Goal: Information Seeking & Learning: Learn about a topic

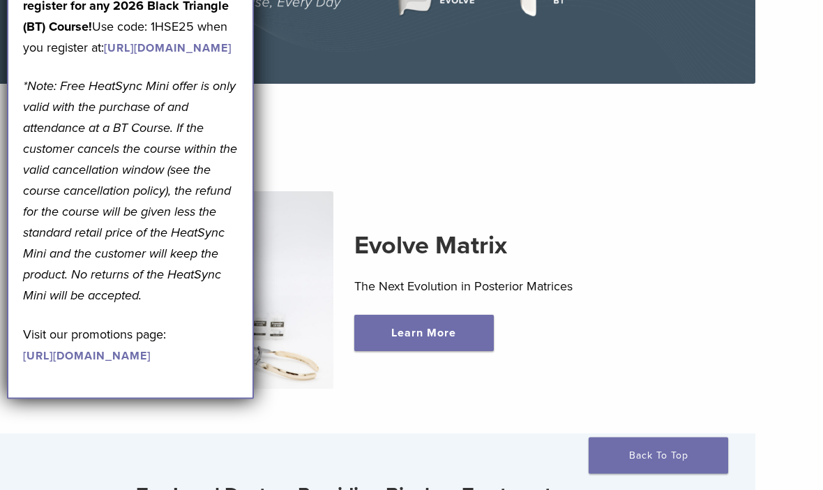
scroll to position [252, 68]
click at [458, 336] on link "Learn More" at bounding box center [424, 333] width 140 height 36
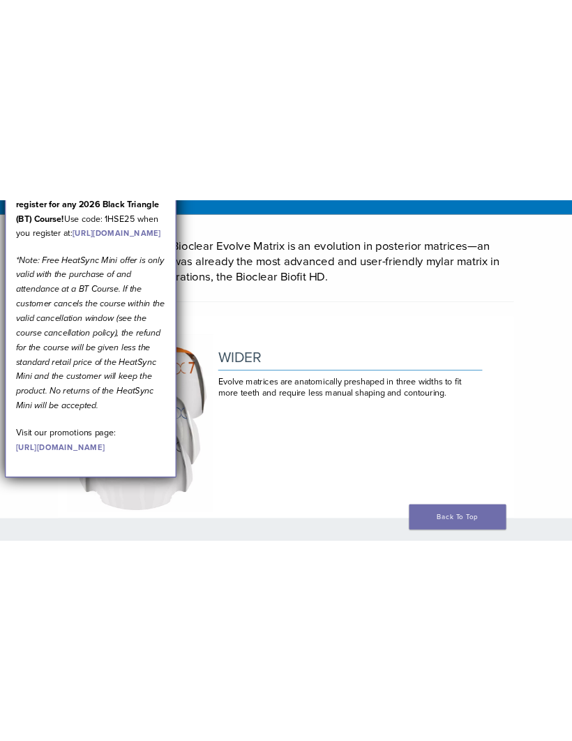
scroll to position [723, 0]
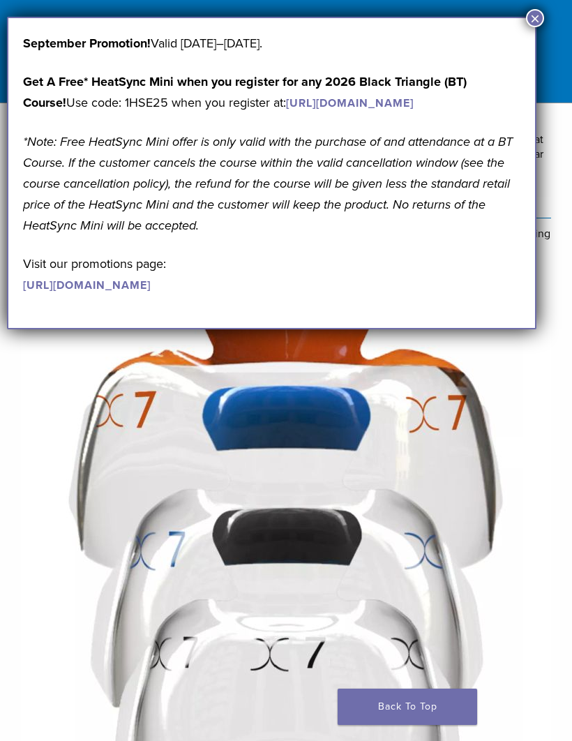
click at [525, 26] on div "September Promotion! Valid September 1–30, 2025. Get A Free* HeatSync Mini when…" at bounding box center [272, 173] width 530 height 313
click at [520, 16] on section "THE NEXT EVOLUTION IN SECTIONAL MATRICES" at bounding box center [286, 51] width 572 height 104
click at [533, 18] on button "×" at bounding box center [535, 18] width 18 height 18
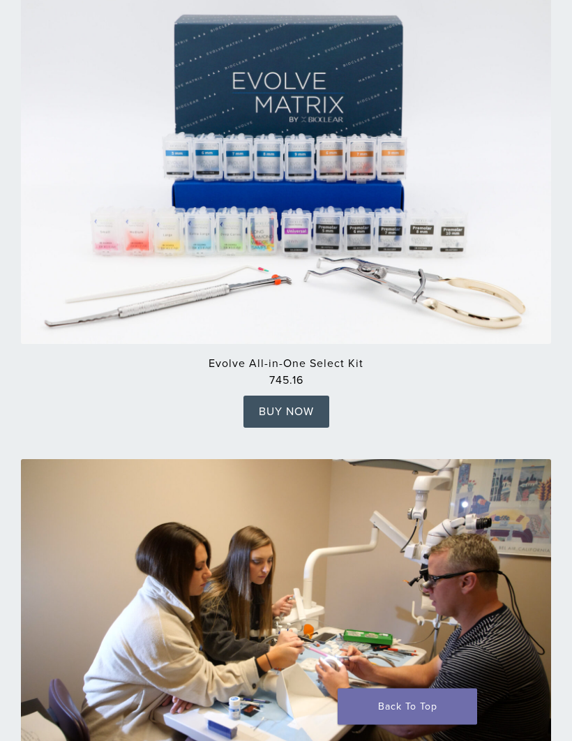
scroll to position [3286, 0]
click at [343, 168] on img at bounding box center [286, 171] width 530 height 346
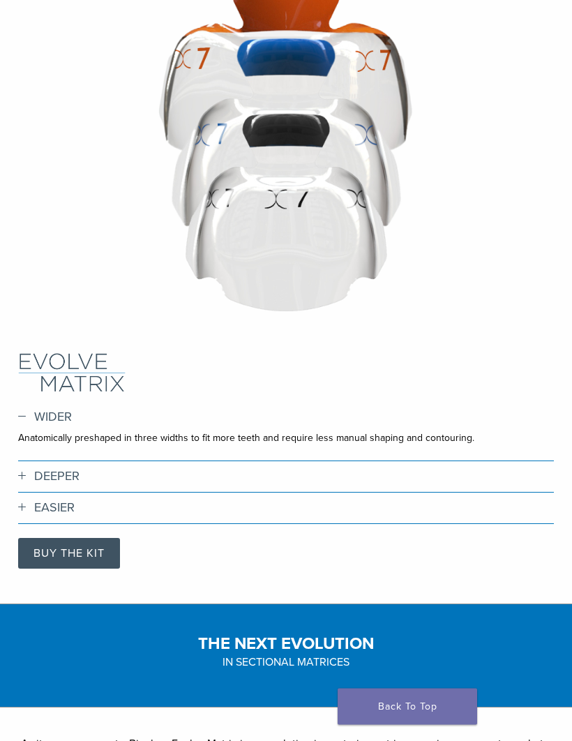
scroll to position [0, 0]
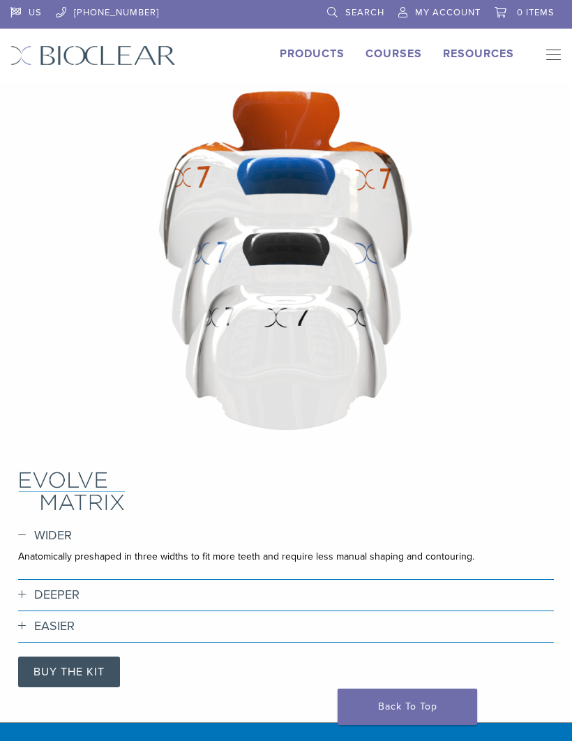
click at [304, 59] on link "Products" at bounding box center [312, 54] width 65 height 14
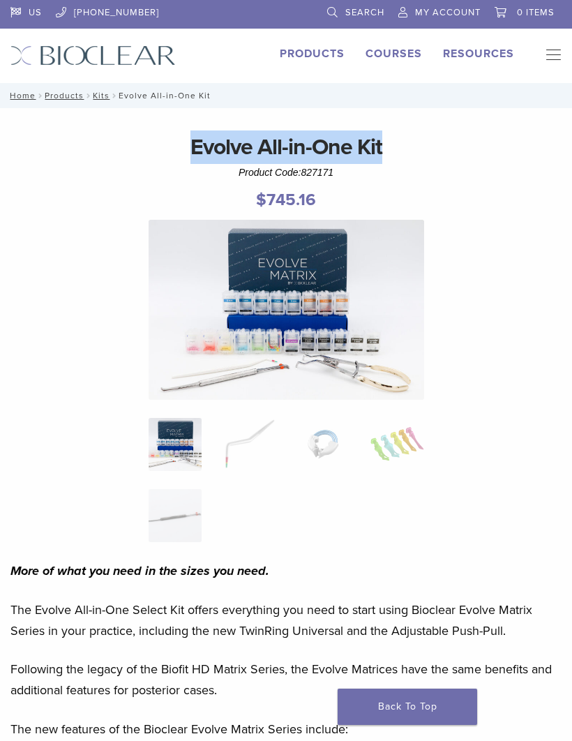
click at [317, 60] on link "Products" at bounding box center [312, 54] width 65 height 14
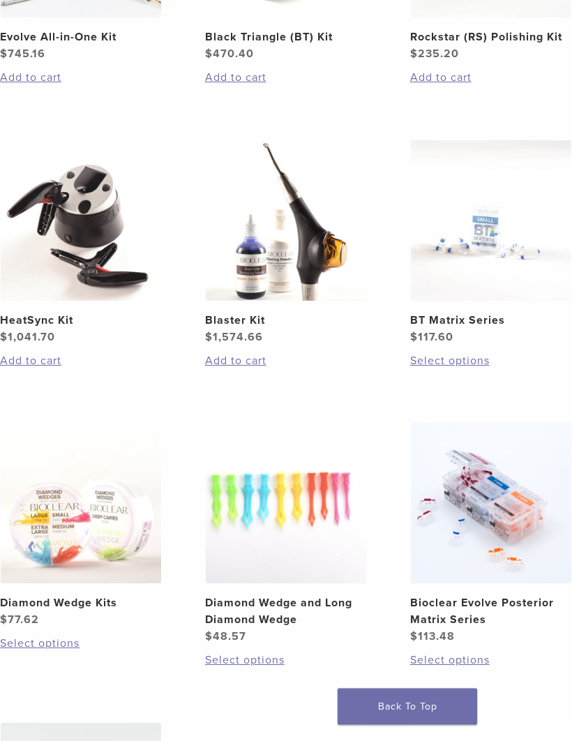
scroll to position [899, 0]
click at [299, 255] on img at bounding box center [286, 220] width 160 height 160
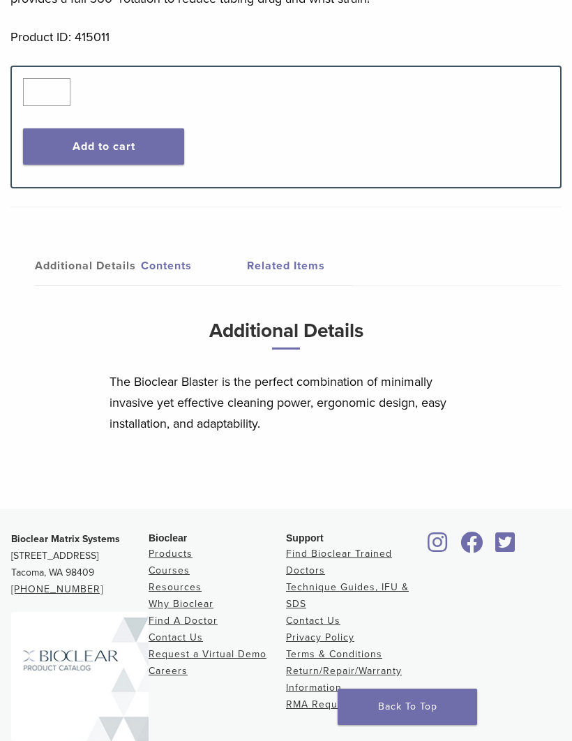
scroll to position [679, 0]
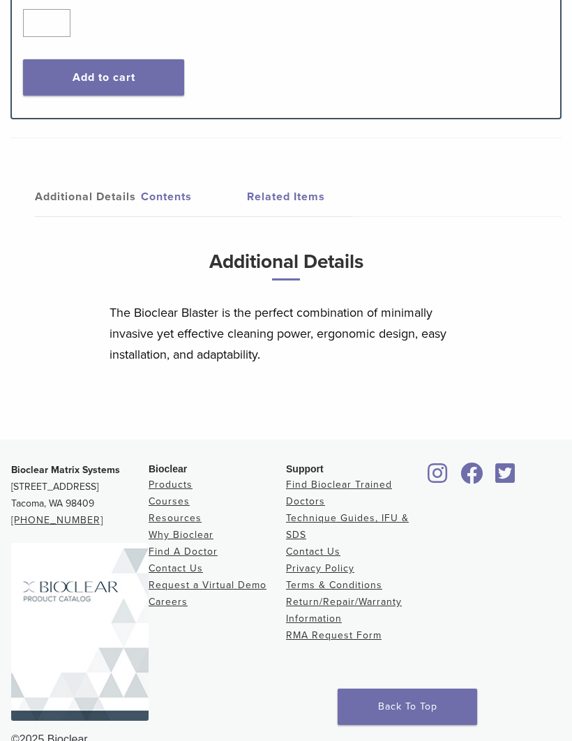
click at [364, 521] on link "Technique Guides, IFU & SDS" at bounding box center [347, 526] width 123 height 29
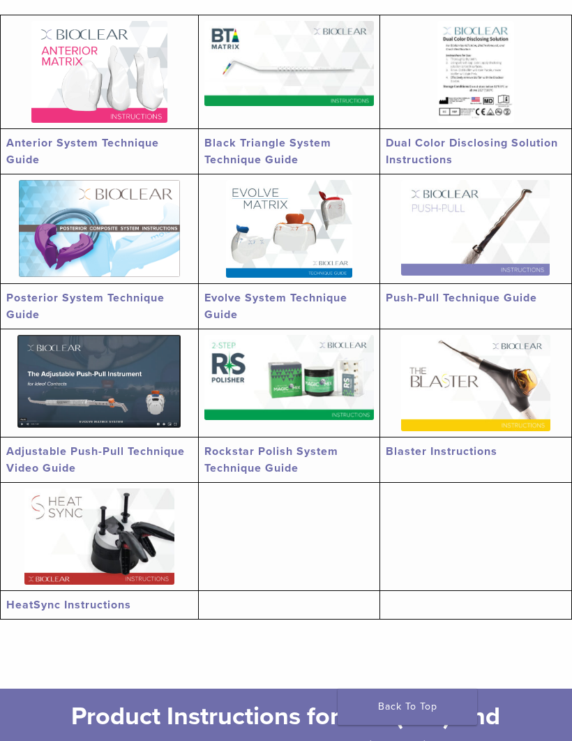
scroll to position [305, 0]
click at [465, 394] on img at bounding box center [475, 384] width 149 height 96
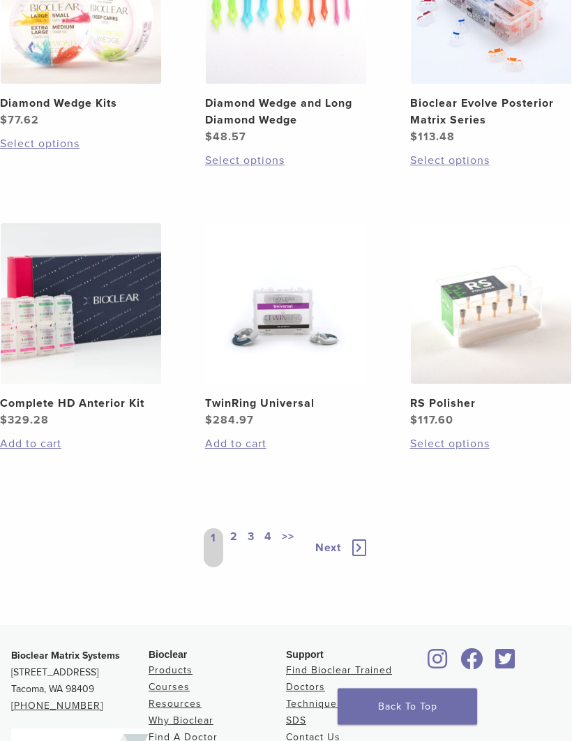
scroll to position [1399, 0]
click at [364, 546] on icon at bounding box center [359, 547] width 14 height 17
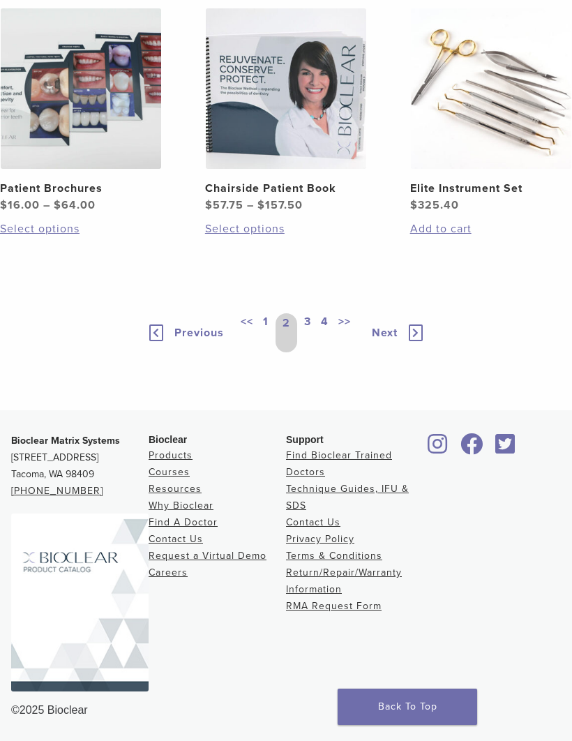
scroll to position [1587, 0]
click at [419, 341] on icon at bounding box center [416, 332] width 14 height 17
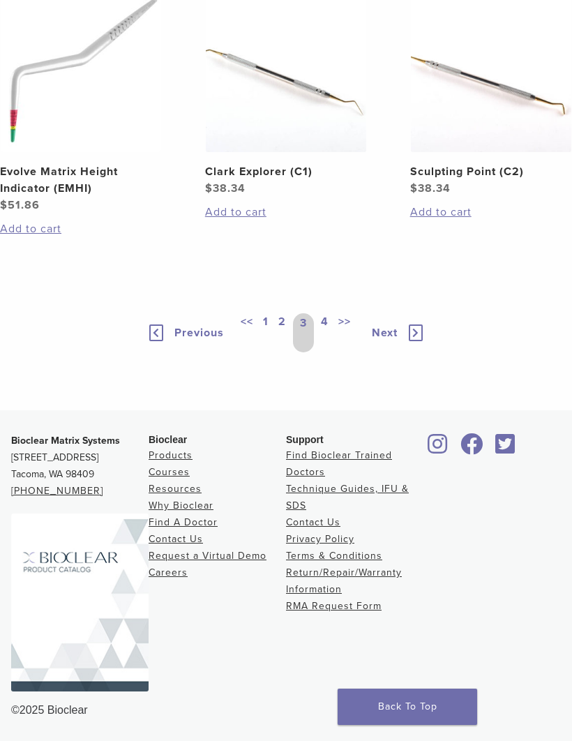
click at [417, 341] on icon at bounding box center [416, 332] width 14 height 17
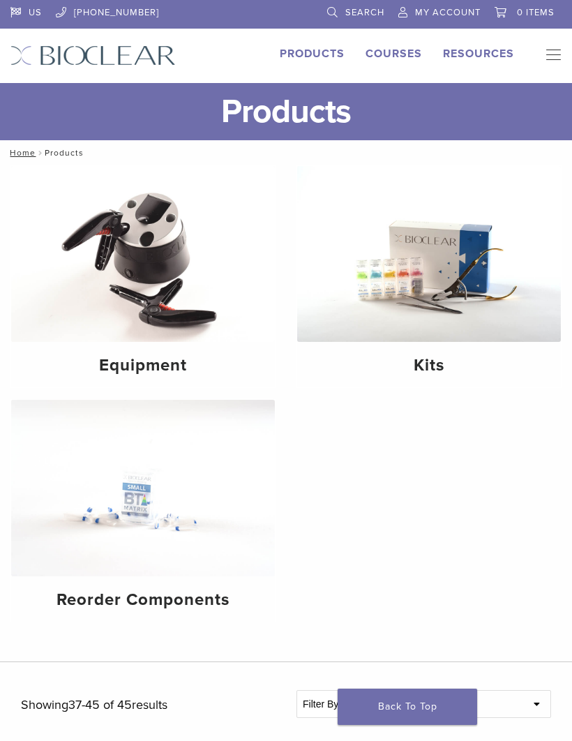
click at [401, 275] on img at bounding box center [429, 254] width 264 height 176
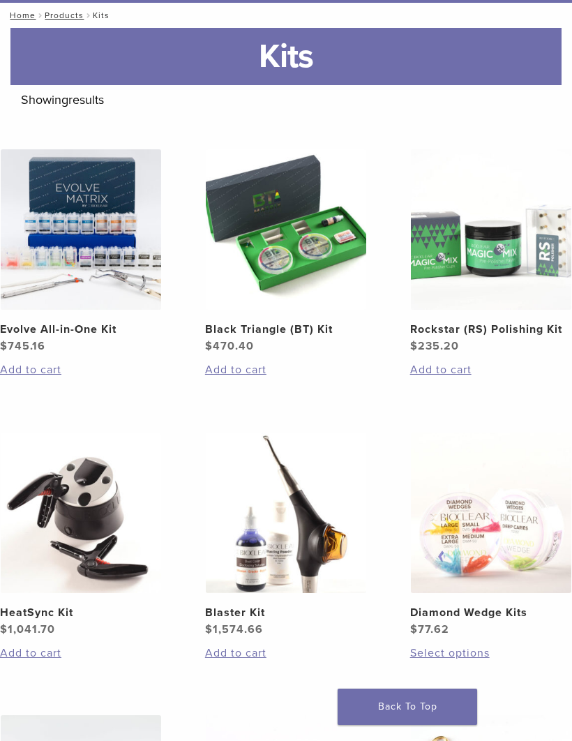
scroll to position [133, 0]
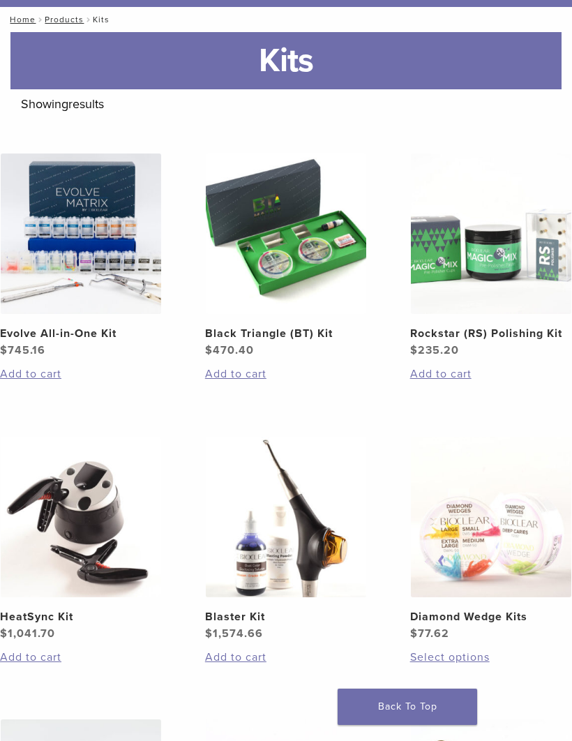
click at [75, 262] on img at bounding box center [81, 234] width 160 height 160
